Goal: Navigation & Orientation: Find specific page/section

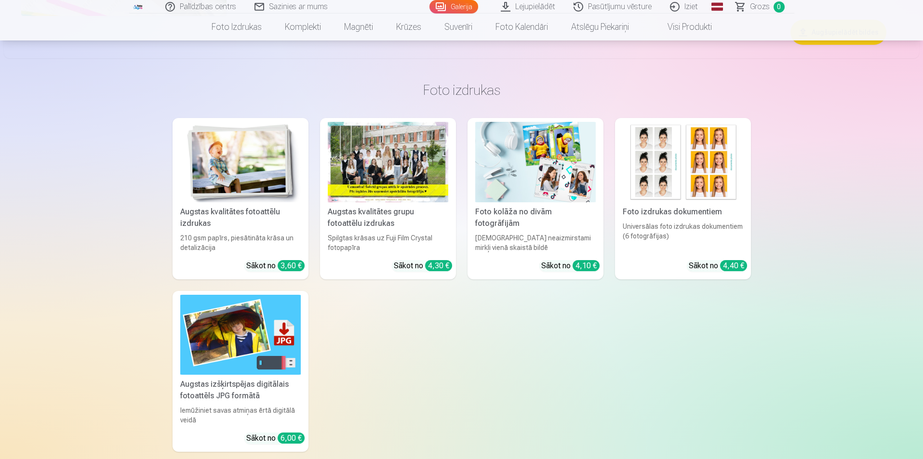
scroll to position [3192, 0]
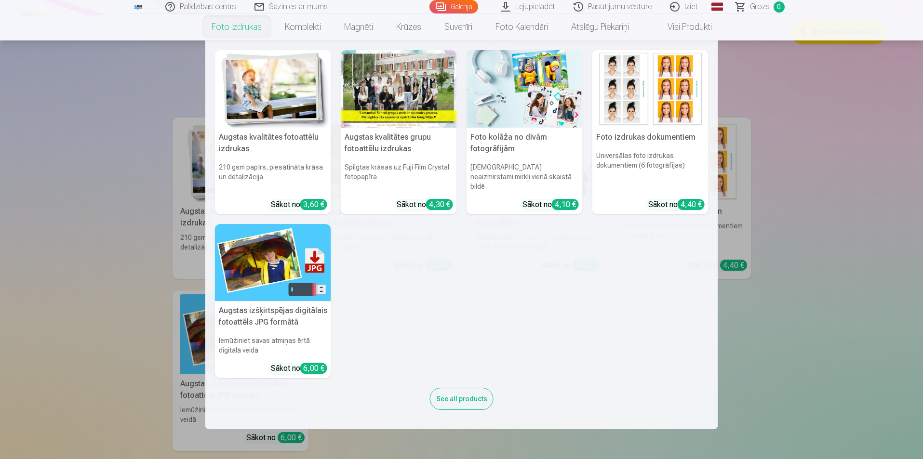
click at [475, 389] on div "See all products" at bounding box center [462, 399] width 64 height 22
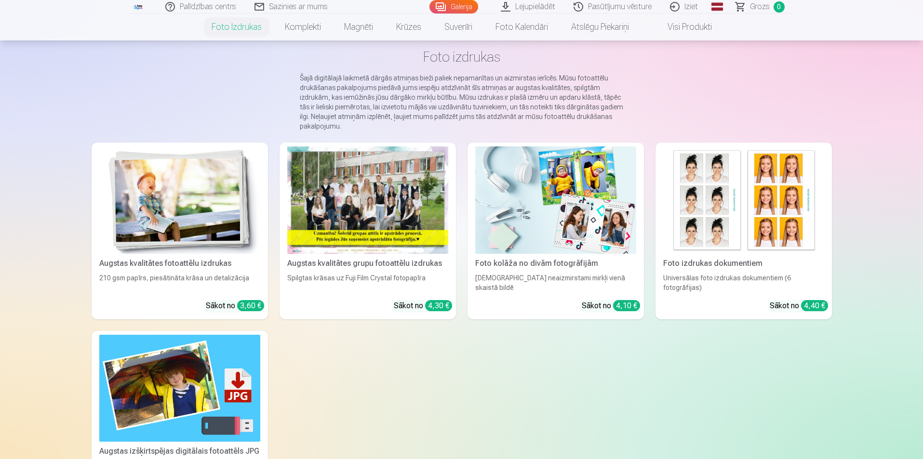
scroll to position [96, 0]
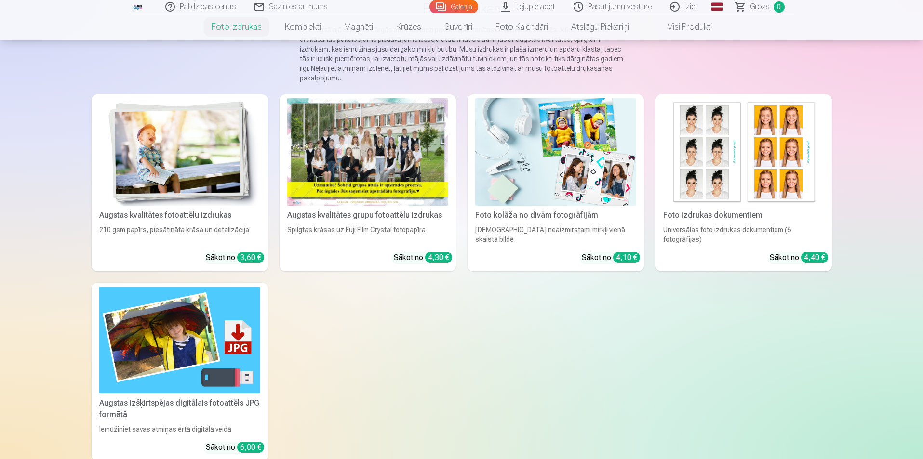
click at [224, 195] on img at bounding box center [179, 151] width 161 height 107
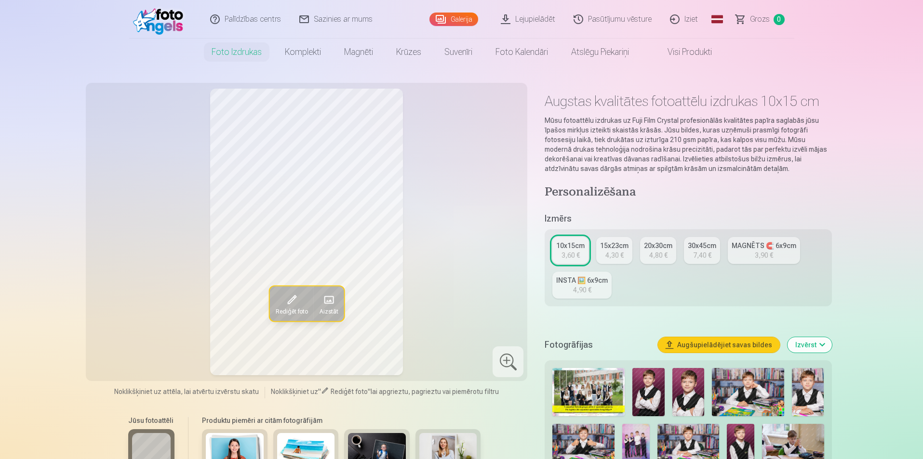
click at [309, 53] on link "Komplekti" at bounding box center [302, 52] width 59 height 27
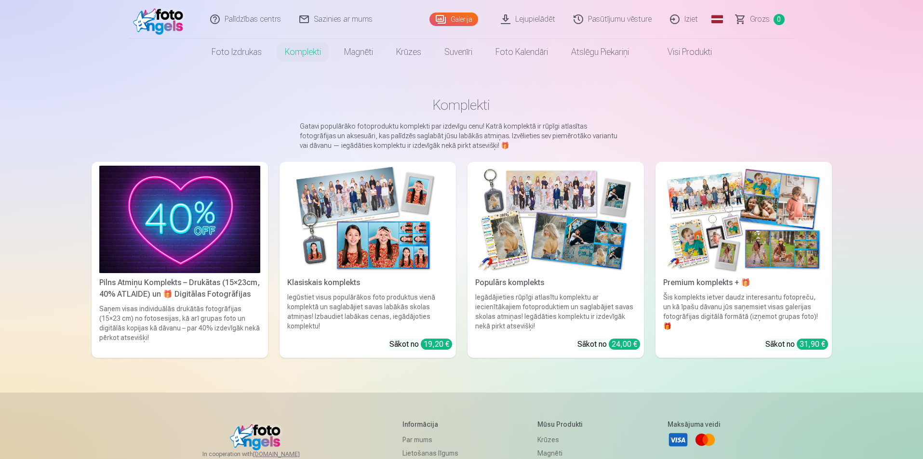
click at [719, 307] on div "Šis komplekts ietver daudz interesantu fotopreču, un kā īpašu dāvanu jūs saņems…" at bounding box center [743, 311] width 169 height 39
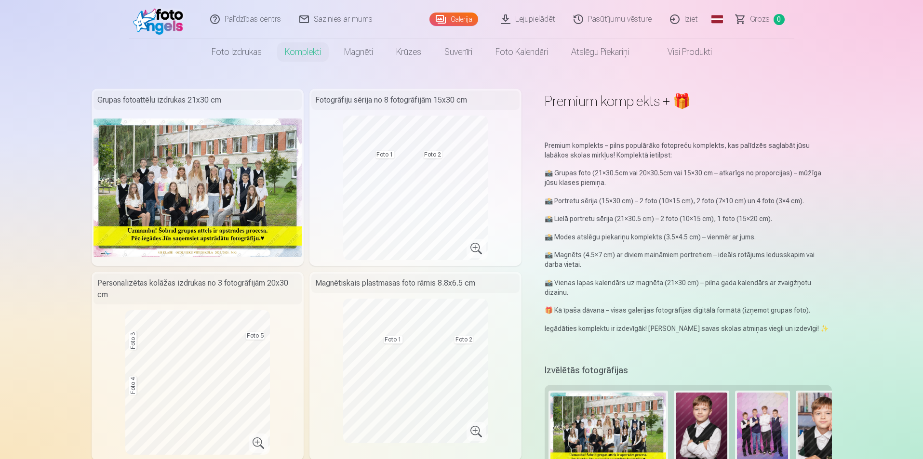
click at [326, 24] on link "Sazinies ar mums" at bounding box center [336, 19] width 92 height 39
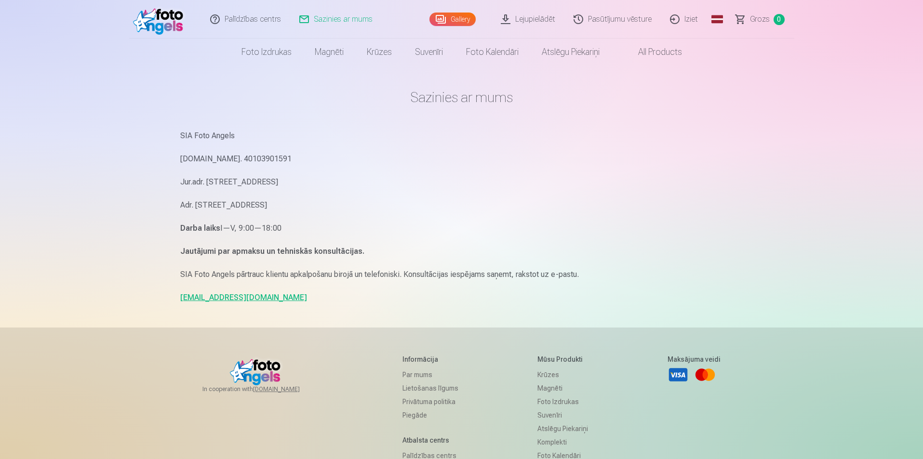
click at [463, 24] on link "Gallery" at bounding box center [452, 19] width 46 height 13
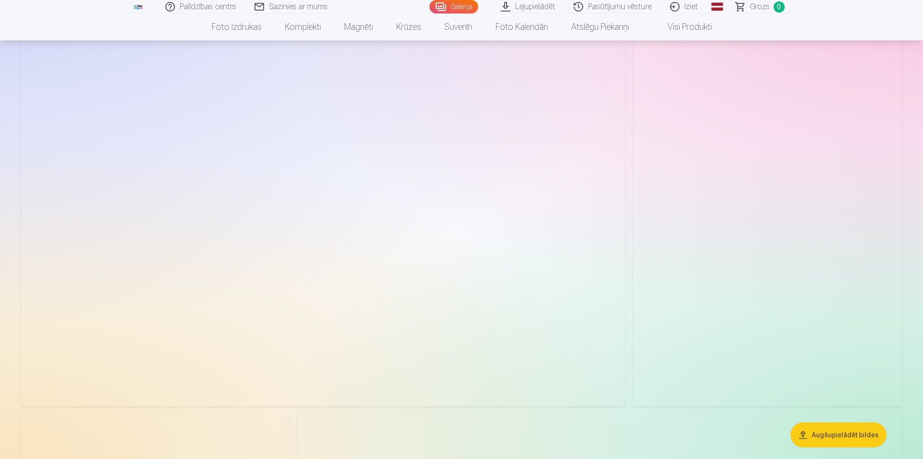
scroll to position [145, 0]
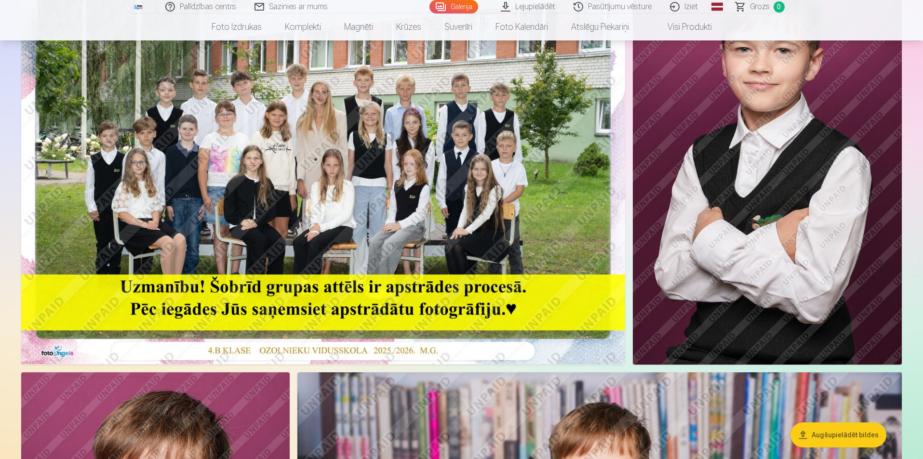
click at [668, 33] on link "Visi produkti" at bounding box center [681, 26] width 83 height 27
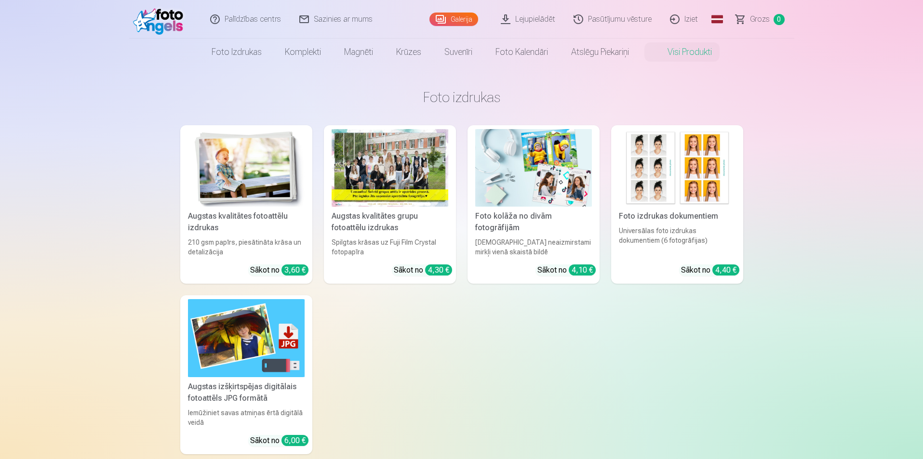
click at [634, 18] on link "Pasūtījumu vēsture" at bounding box center [613, 19] width 96 height 39
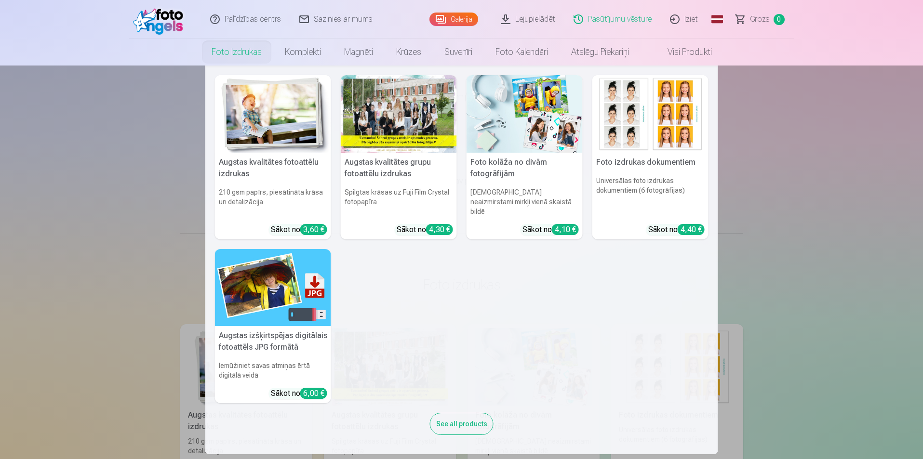
click at [220, 49] on link "Foto izdrukas" at bounding box center [236, 52] width 73 height 27
